Goal: Transaction & Acquisition: Purchase product/service

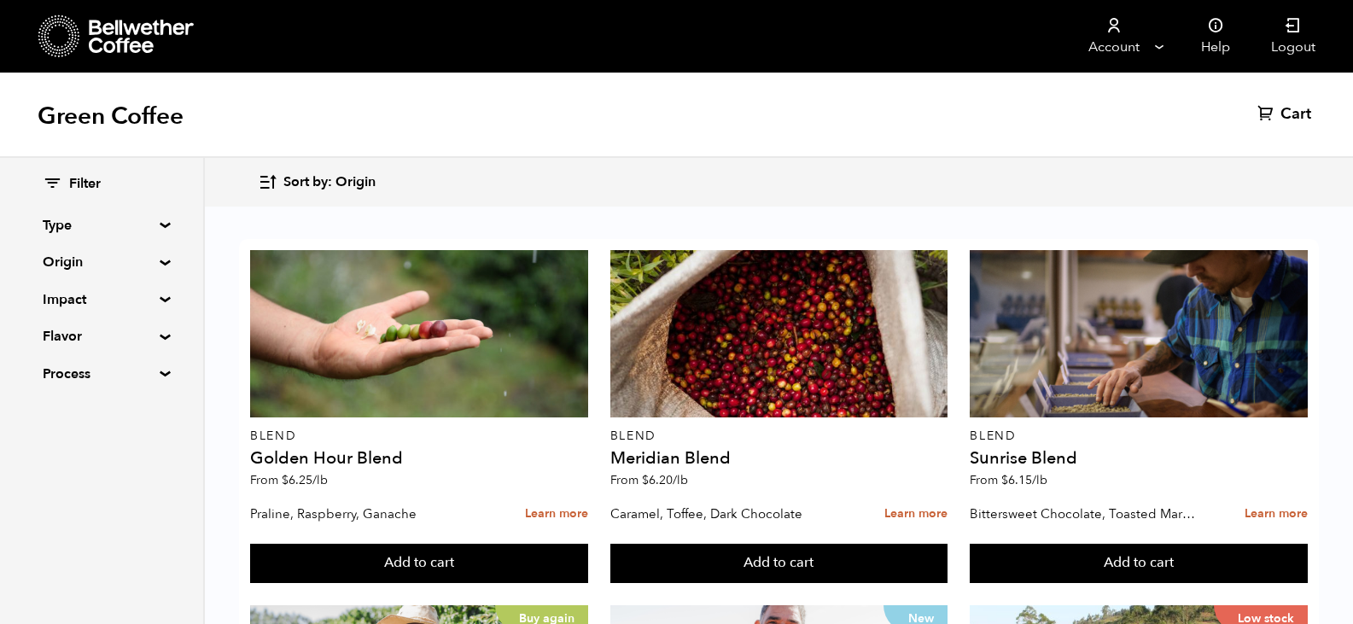
click at [160, 258] on div "Filter Type Blend Single Origin Decaf Seasonal Year Round Origin Blend Brazil B…" at bounding box center [101, 279] width 203 height 243
click at [158, 259] on summary "Origin" at bounding box center [102, 262] width 118 height 20
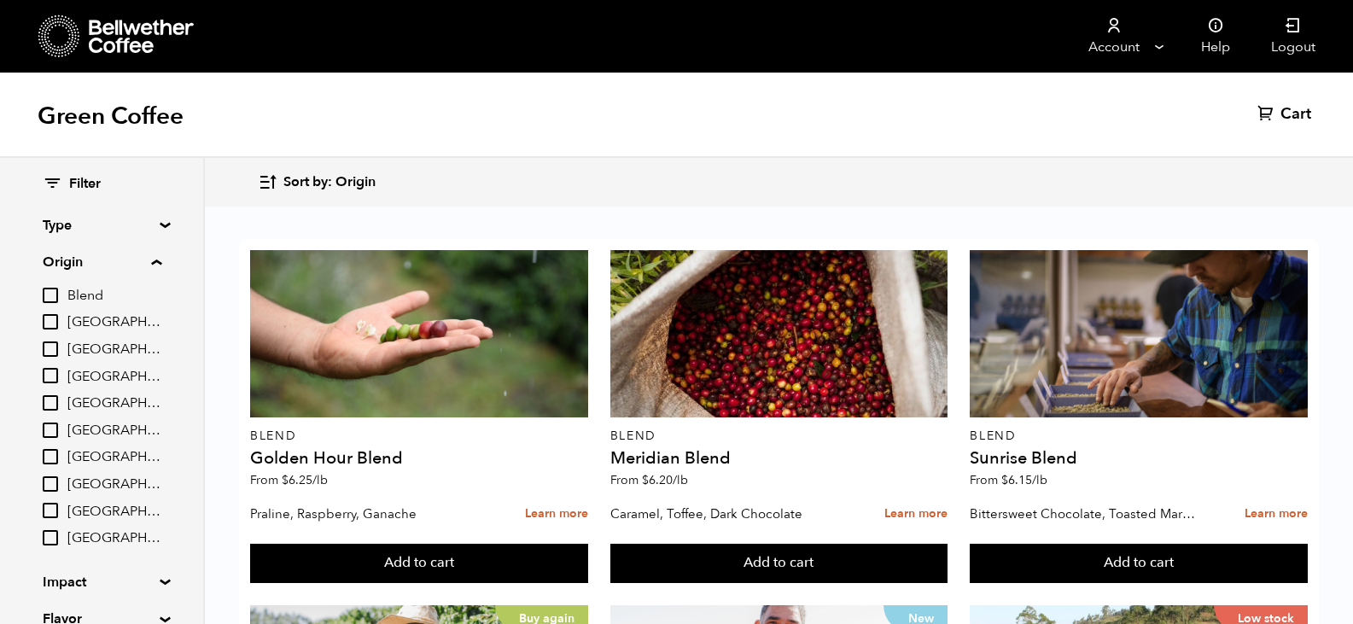
click at [46, 325] on input "[GEOGRAPHIC_DATA]" at bounding box center [50, 321] width 15 height 15
checkbox input "true"
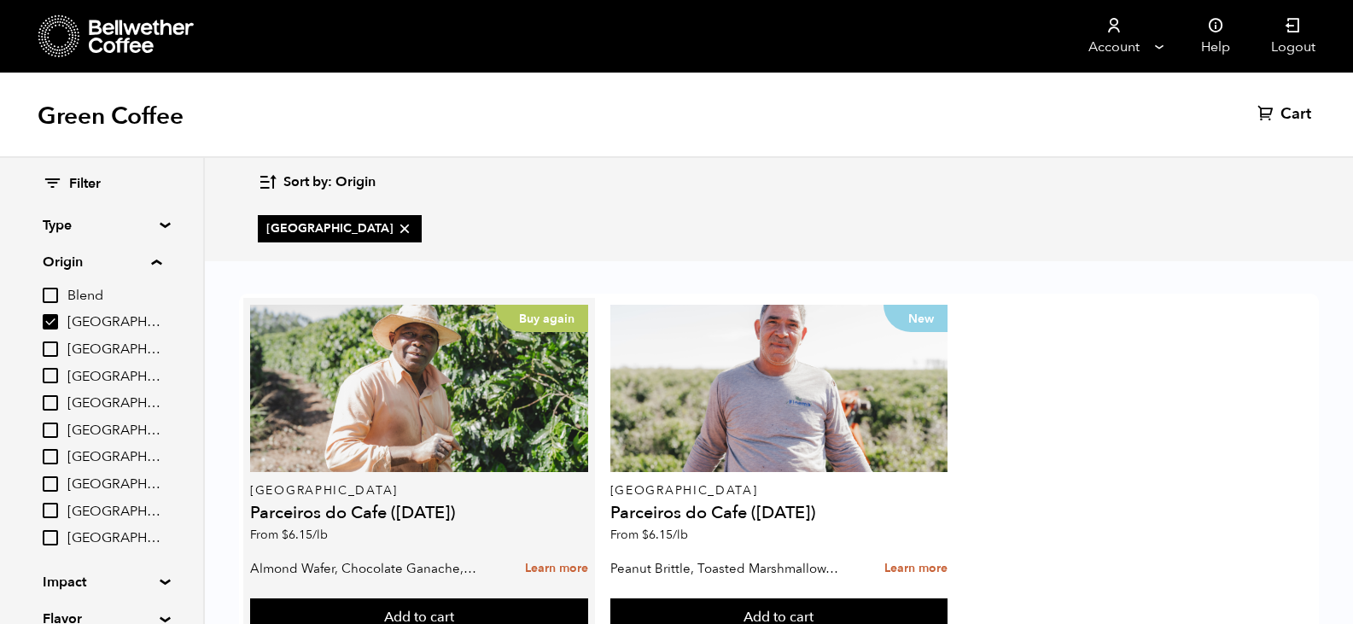
scroll to position [67, 0]
click at [434, 598] on button "Add to cart" at bounding box center [419, 617] width 338 height 39
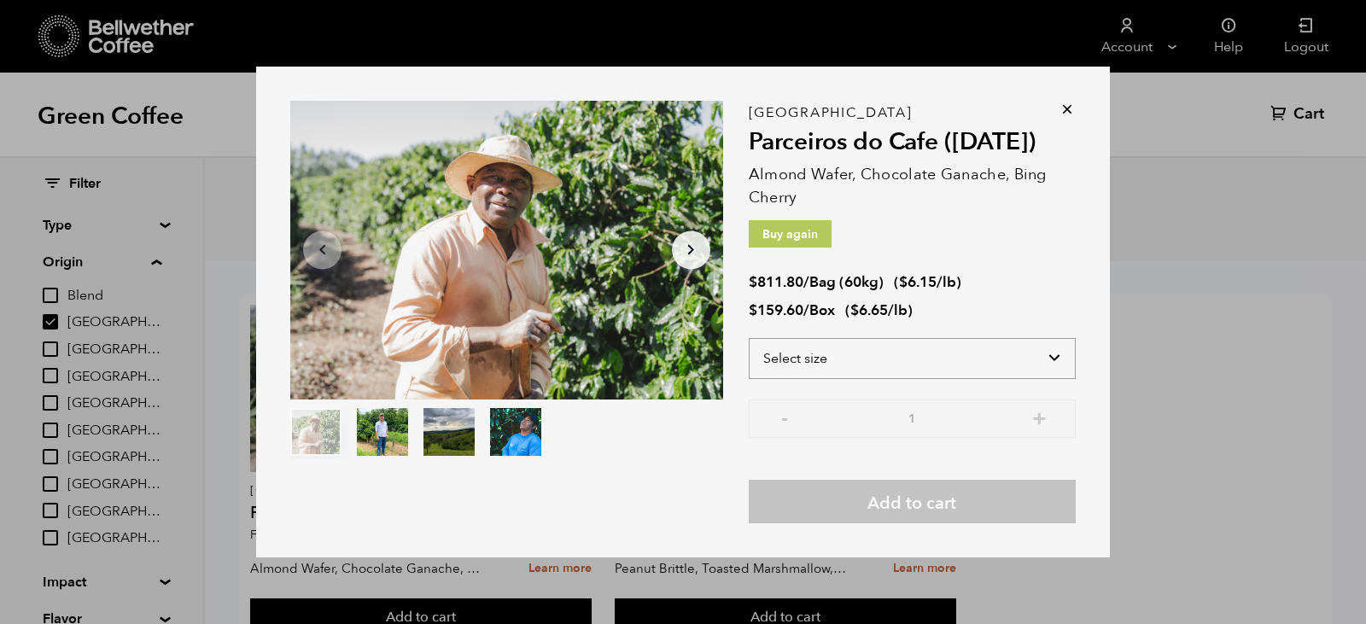
click at [1057, 357] on select "Select size Bag (60kg) (132 lbs) Box (24 lbs)" at bounding box center [912, 358] width 327 height 41
select select "bag-3"
click at [749, 338] on select "Select size Bag (60kg) (132 lbs) Box (24 lbs)" at bounding box center [912, 358] width 327 height 41
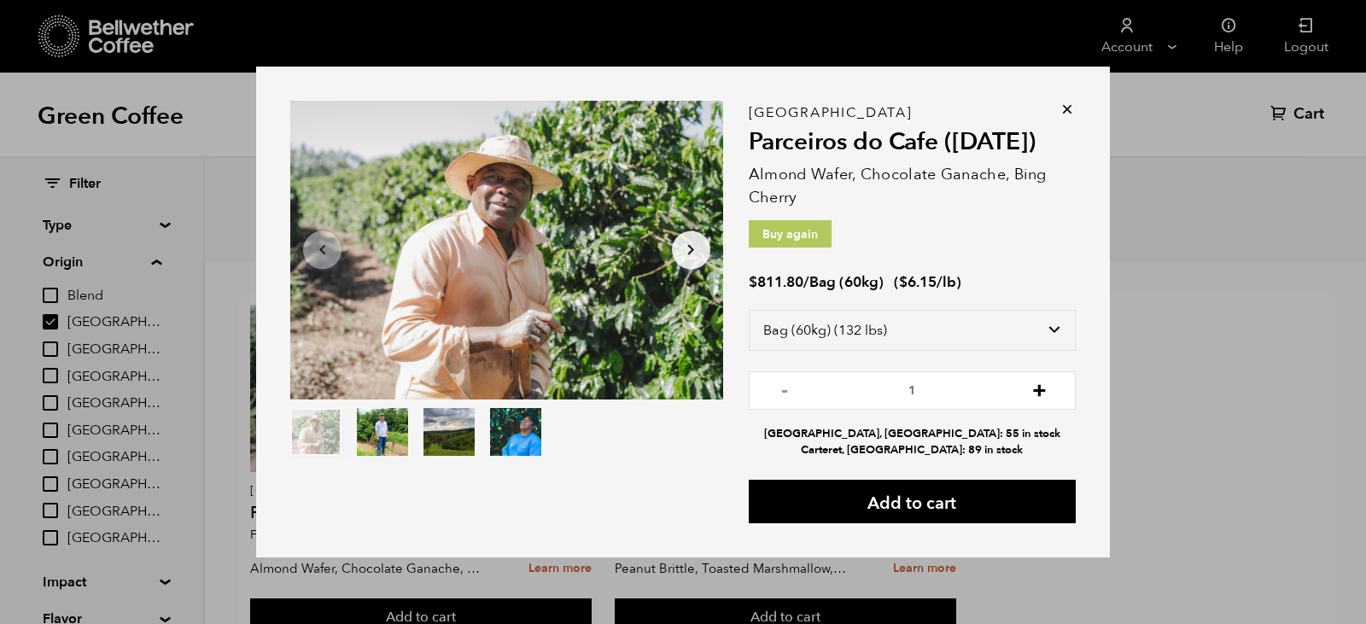
click at [1040, 391] on button "+" at bounding box center [1039, 388] width 21 height 17
type input "2"
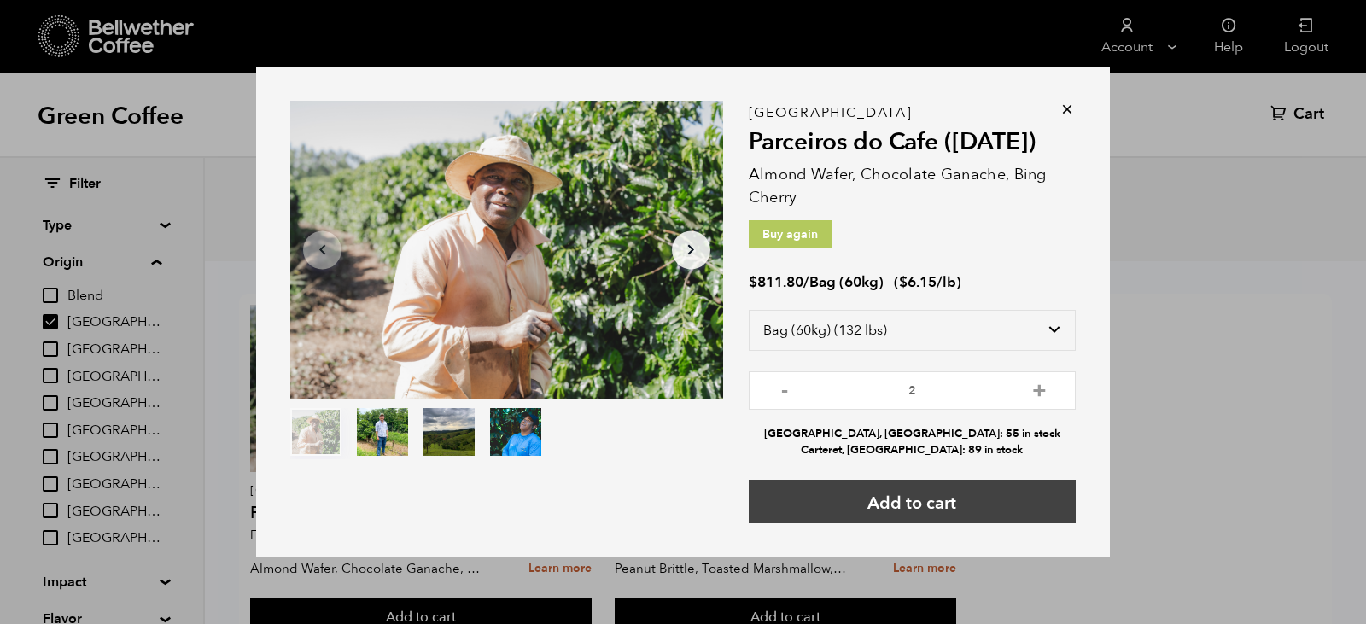
click at [936, 496] on button "Add to cart" at bounding box center [912, 502] width 327 height 44
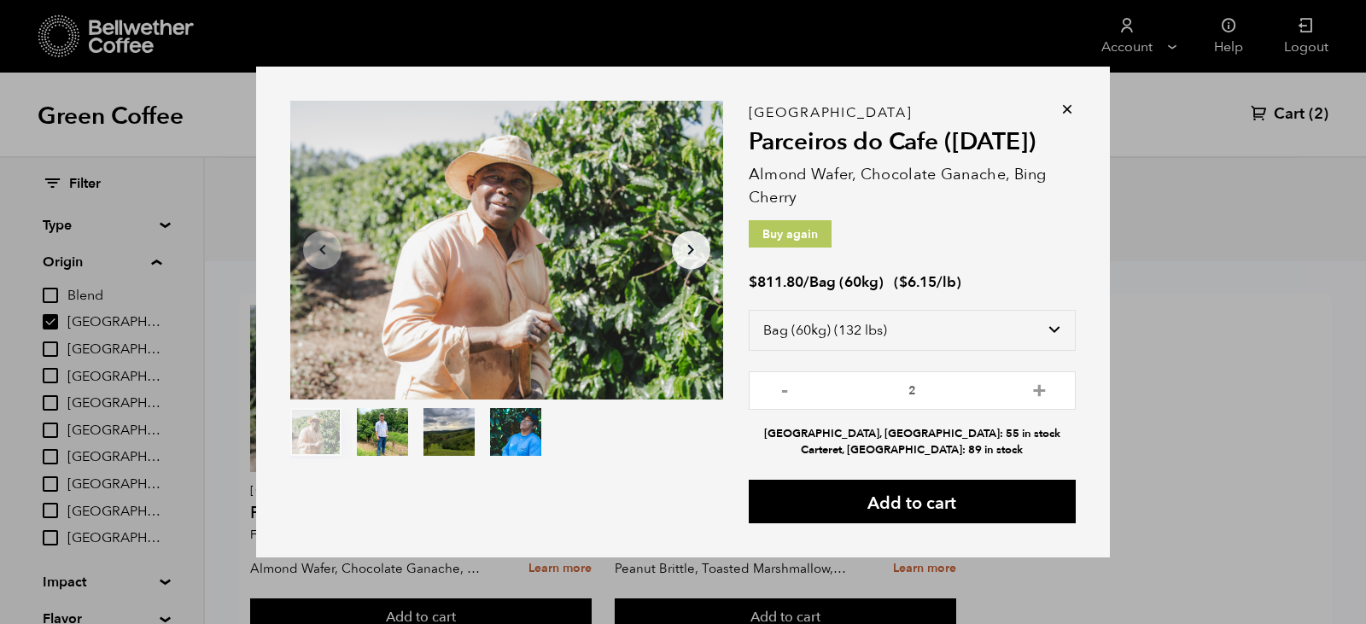
click at [1060, 106] on icon at bounding box center [1067, 109] width 17 height 17
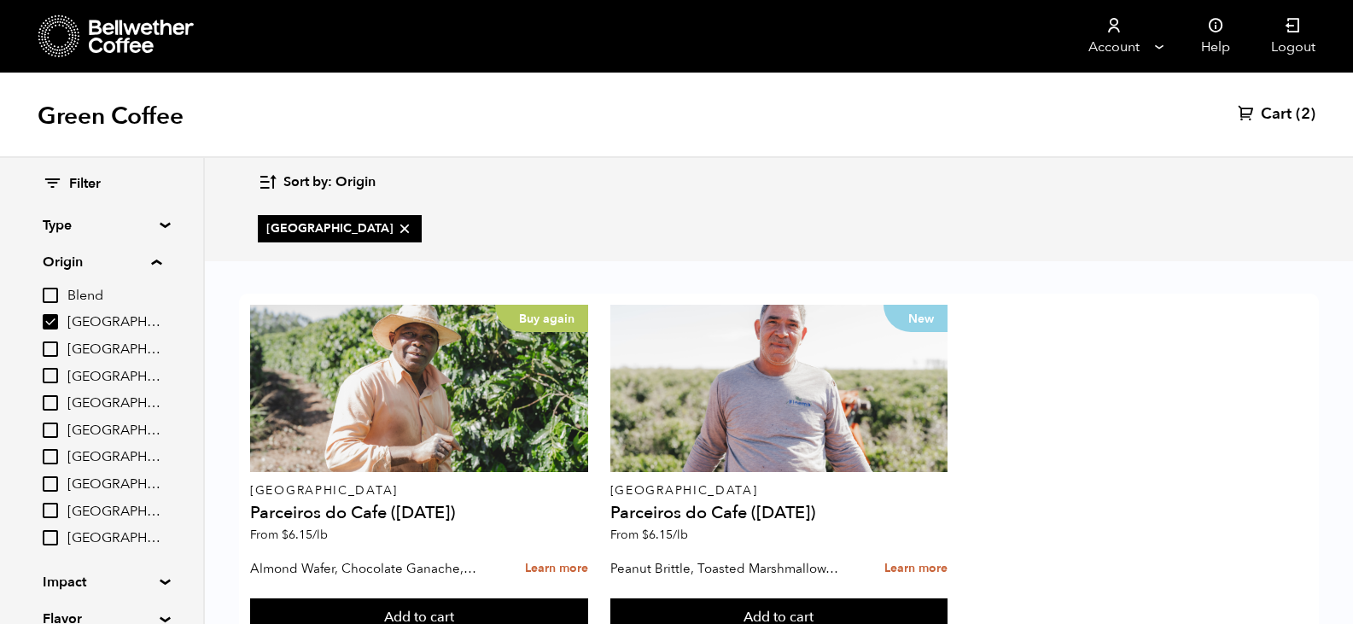
click at [1280, 109] on span "Cart" at bounding box center [1276, 114] width 31 height 20
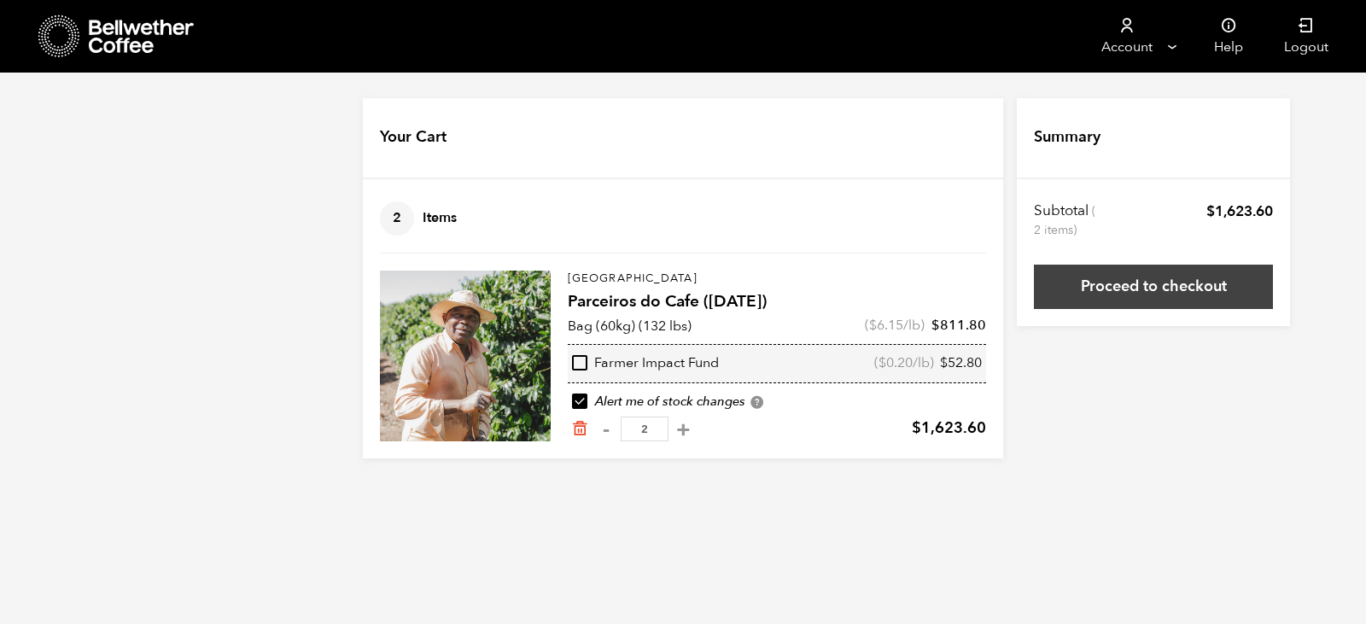
click at [1148, 283] on link "Proceed to checkout" at bounding box center [1153, 287] width 239 height 44
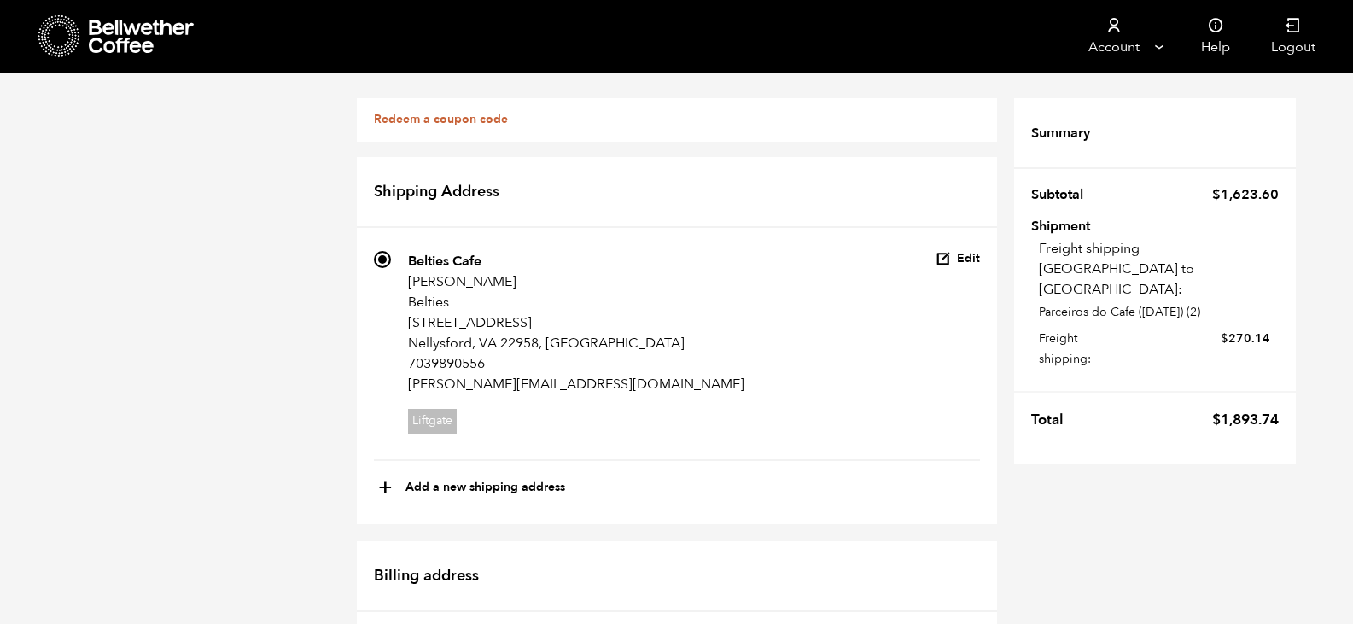
scroll to position [1170, 0]
